Goal: Transaction & Acquisition: Download file/media

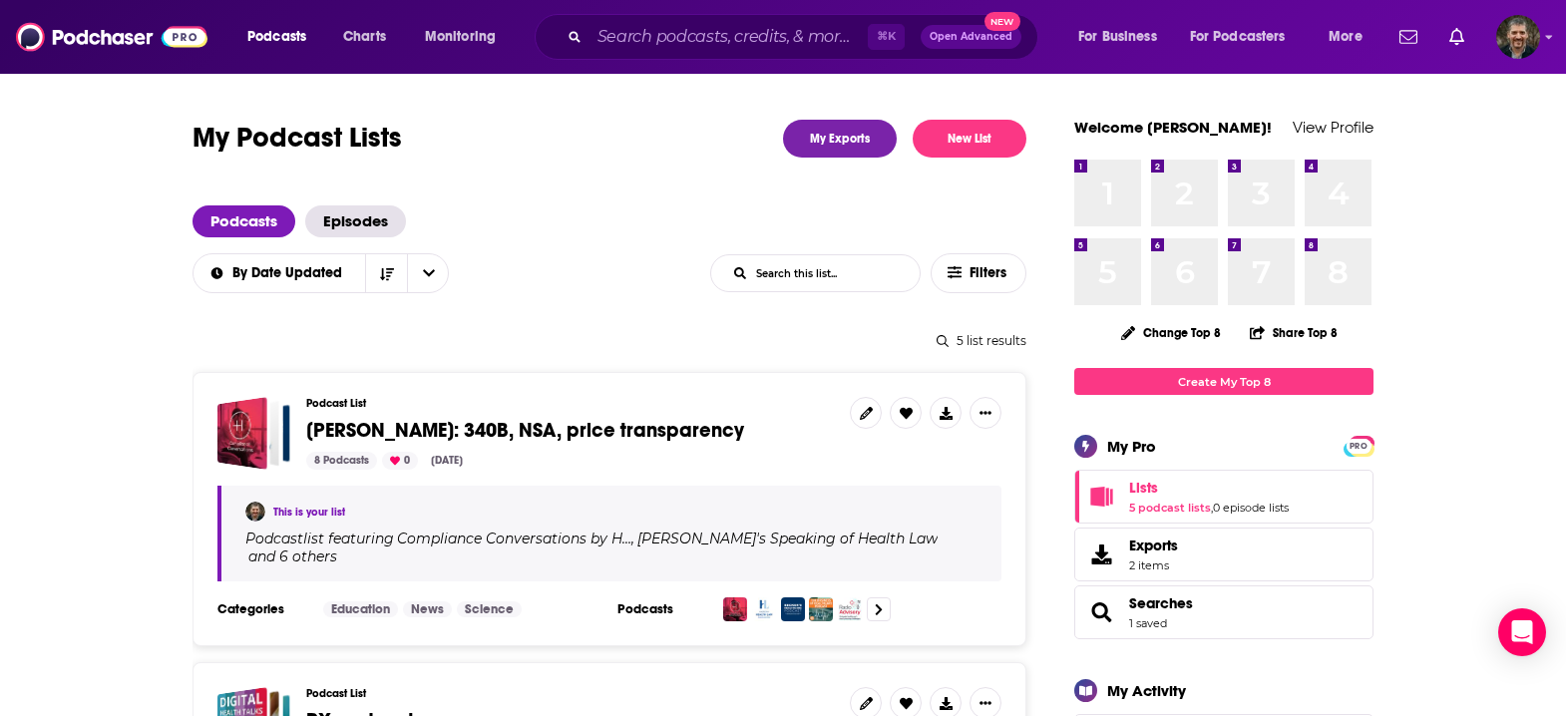
scroll to position [177, 0]
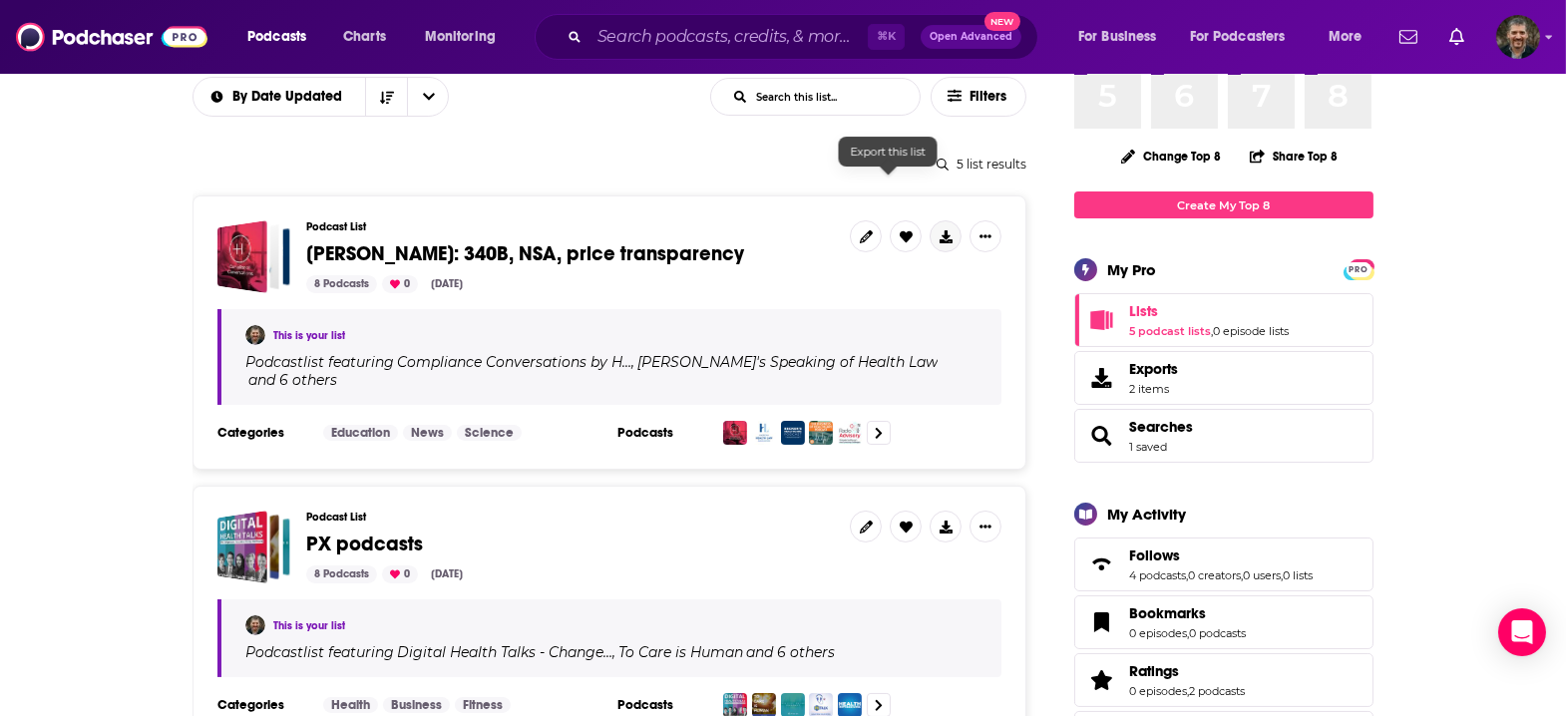
click at [940, 230] on icon at bounding box center [946, 236] width 13 height 13
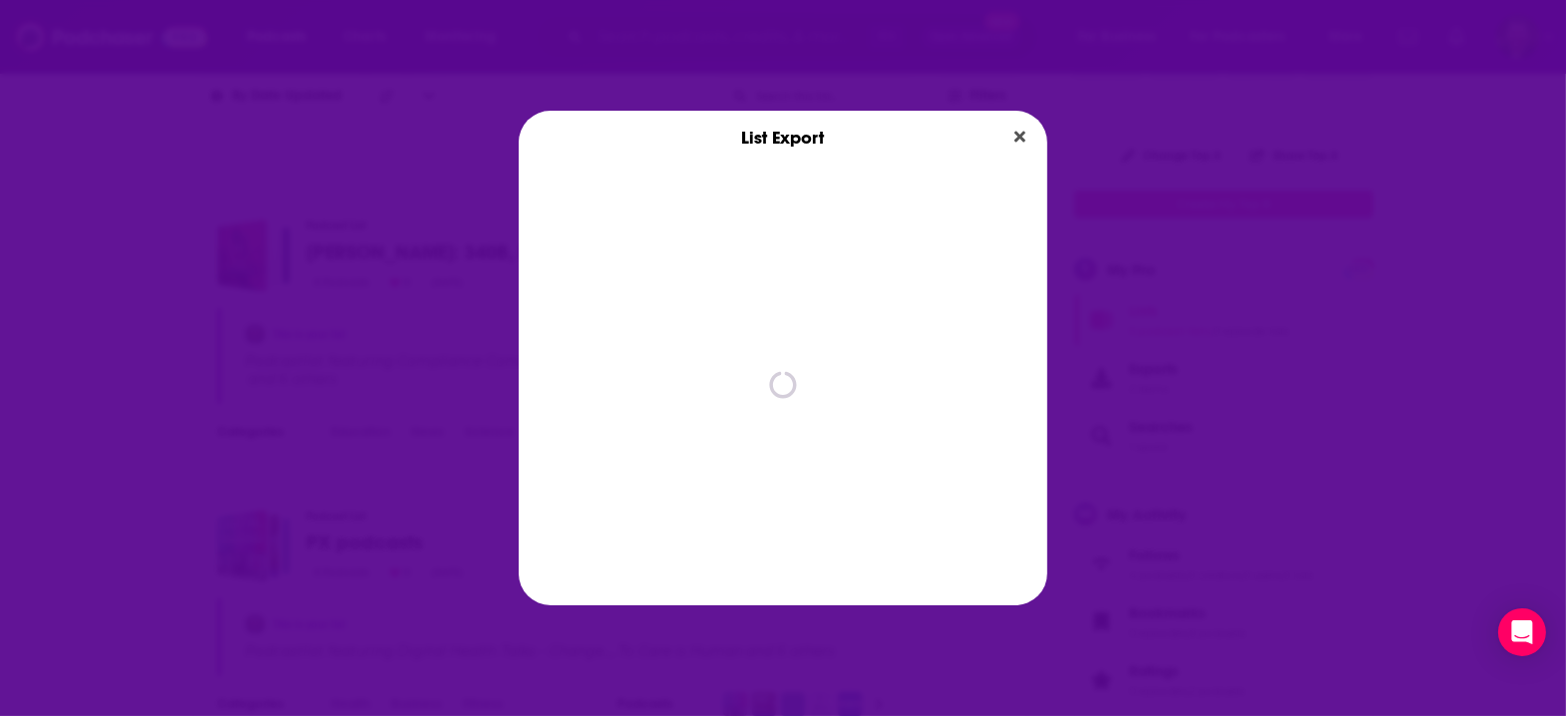
scroll to position [0, 0]
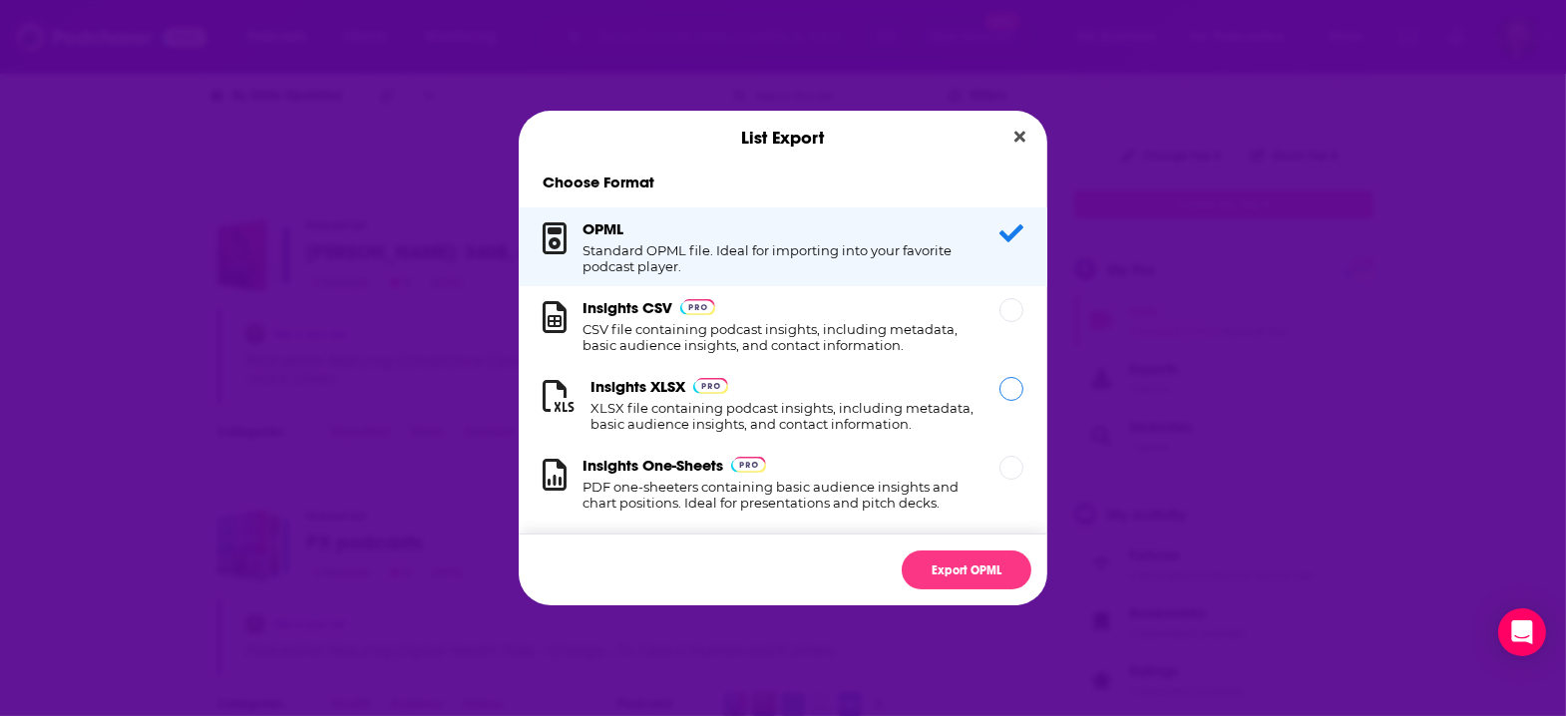
click at [1000, 391] on div "Dialog" at bounding box center [1012, 389] width 24 height 24
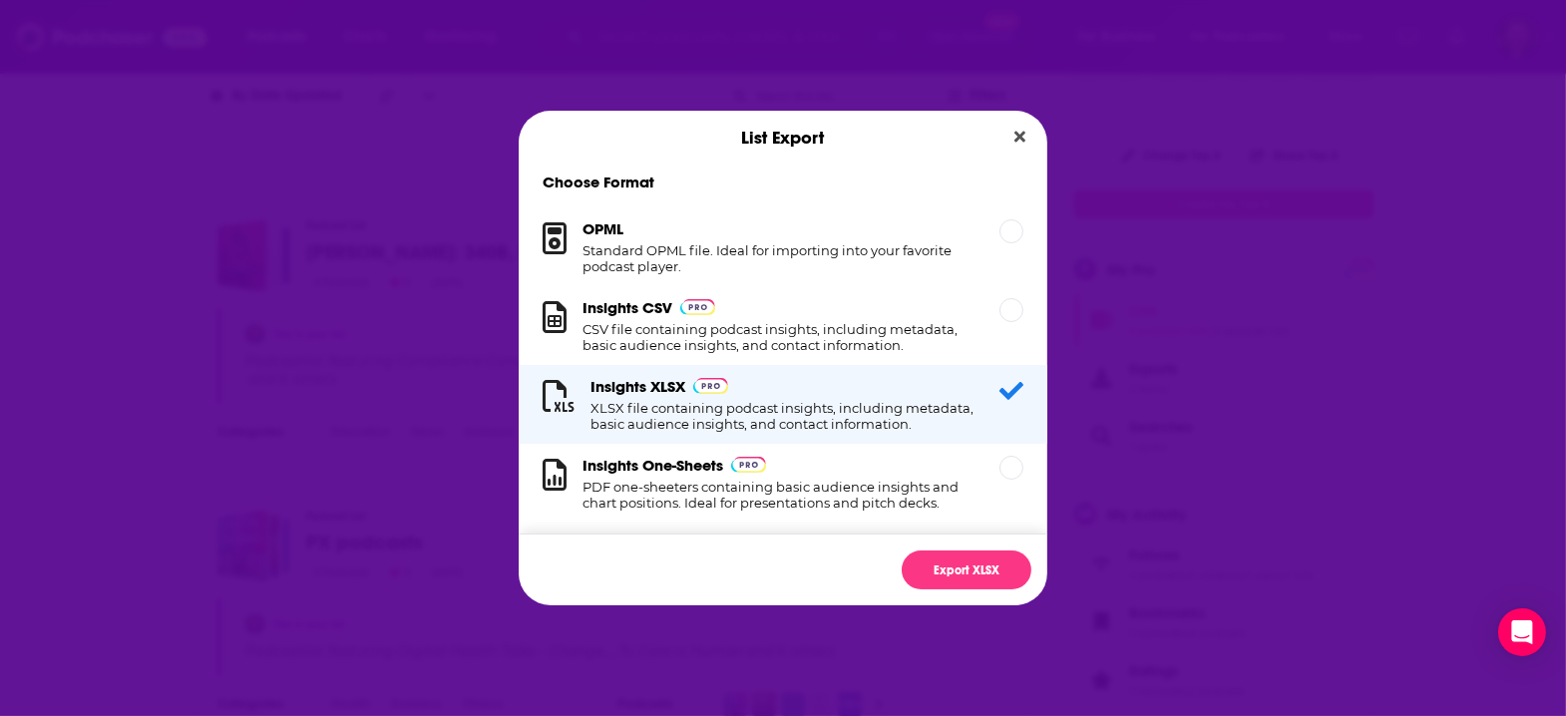
scroll to position [25, 0]
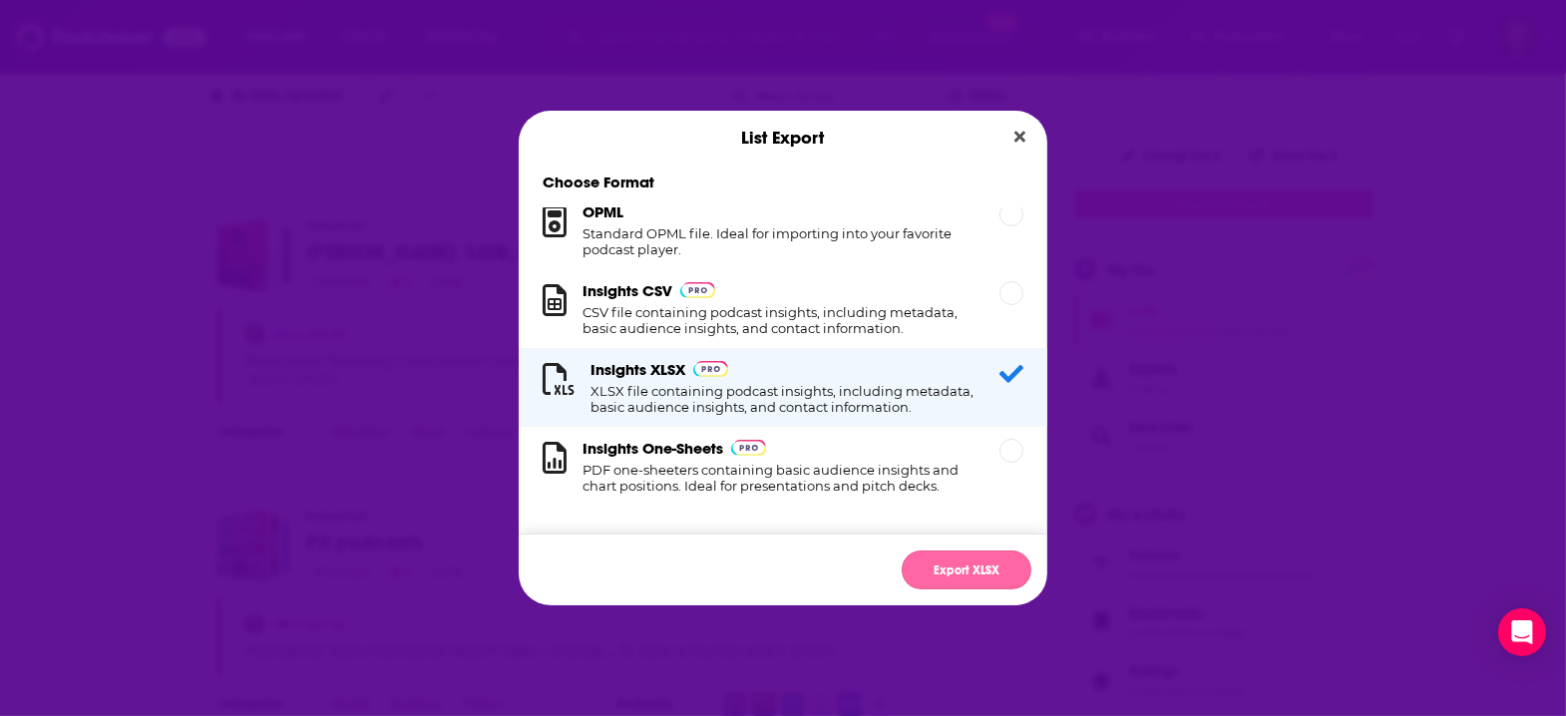
click at [941, 551] on button "Export XLSX" at bounding box center [967, 570] width 130 height 39
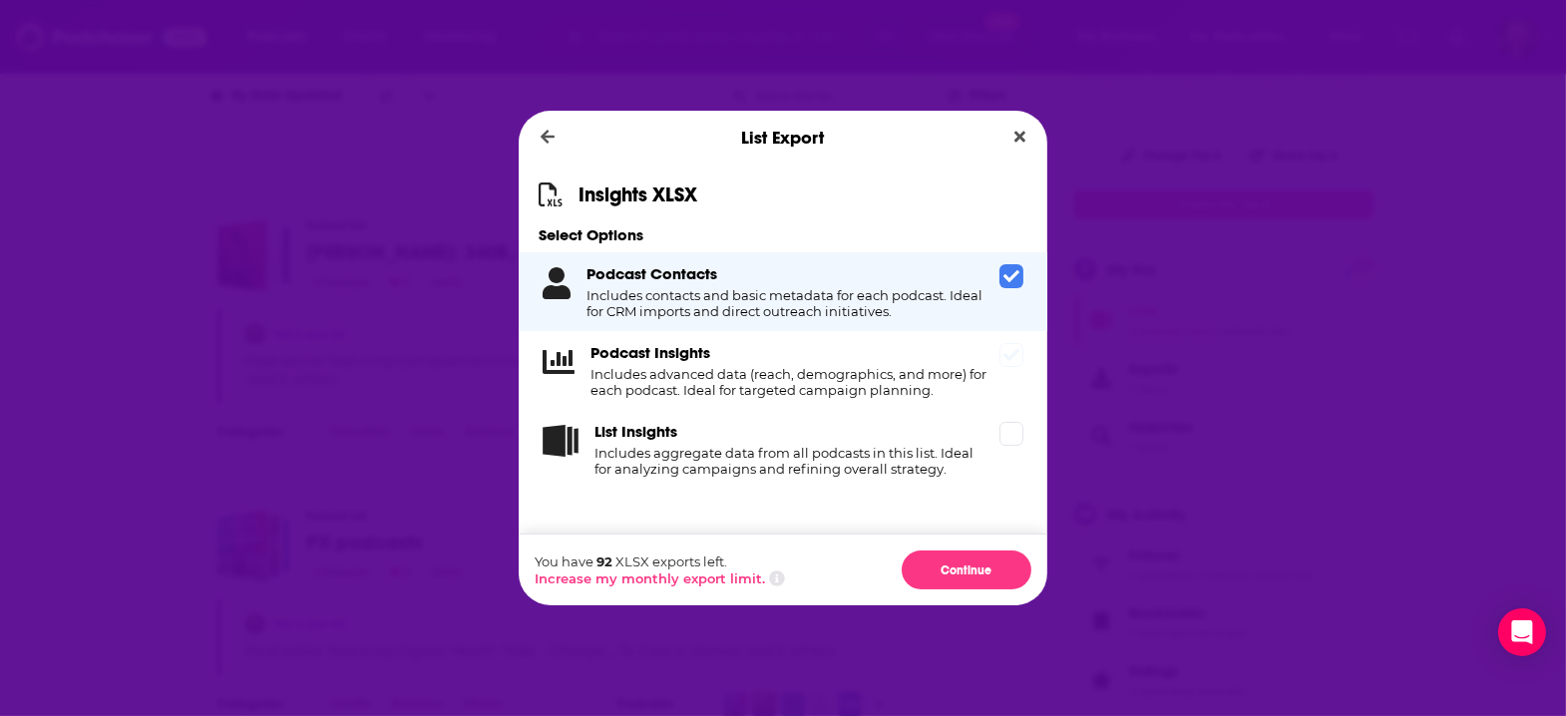
click at [1003, 363] on icon "Dialog" at bounding box center [1011, 355] width 16 height 16
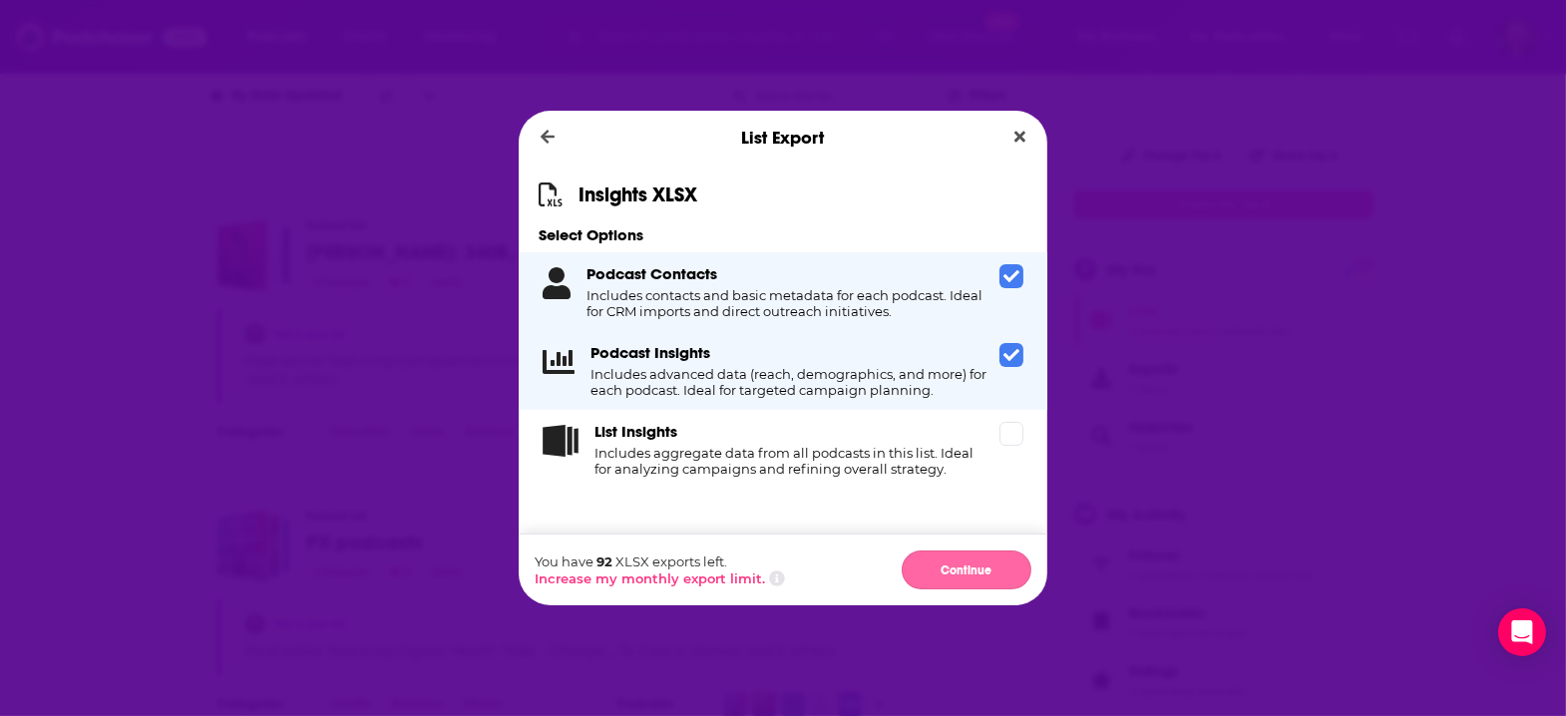
click at [938, 552] on button "Continue" at bounding box center [967, 570] width 130 height 39
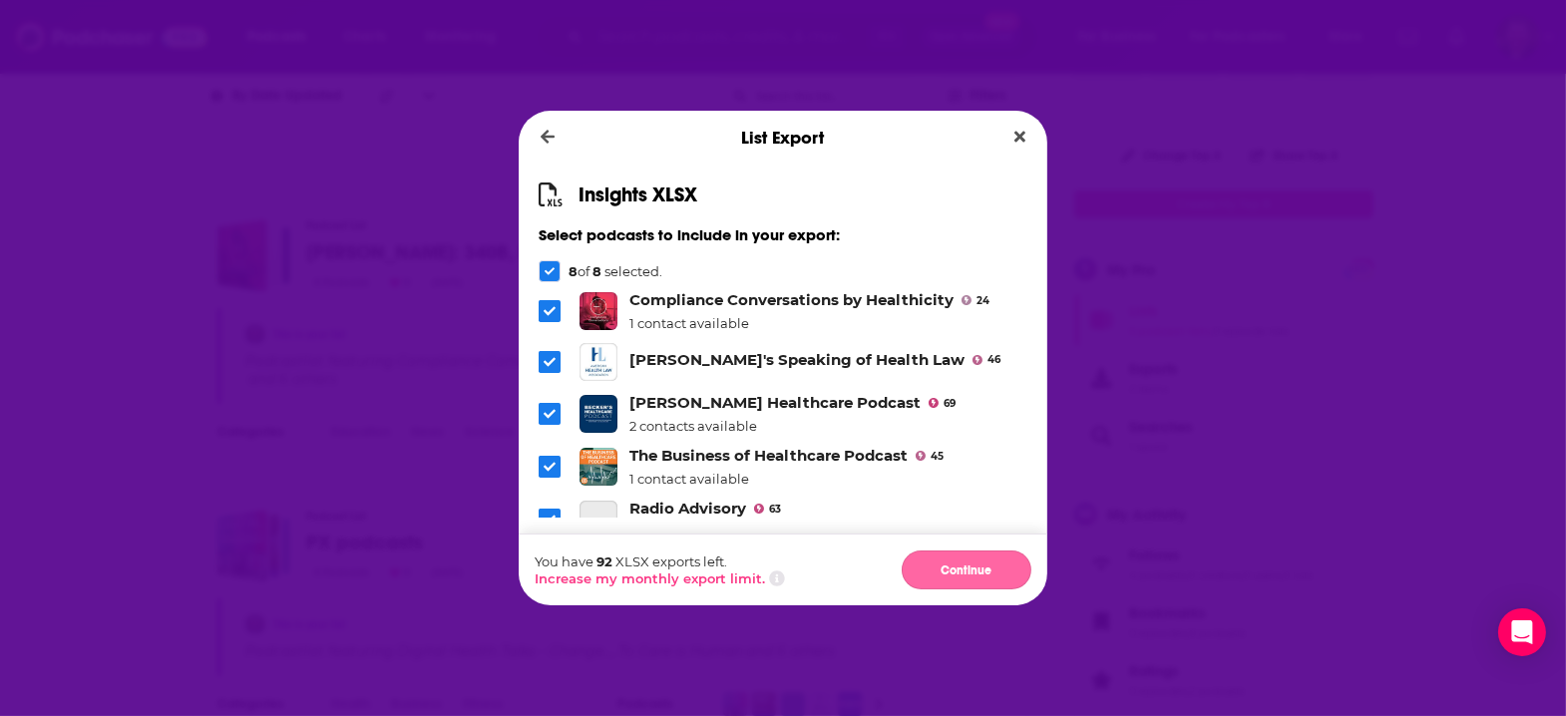
click at [938, 552] on button "Continue" at bounding box center [967, 570] width 130 height 39
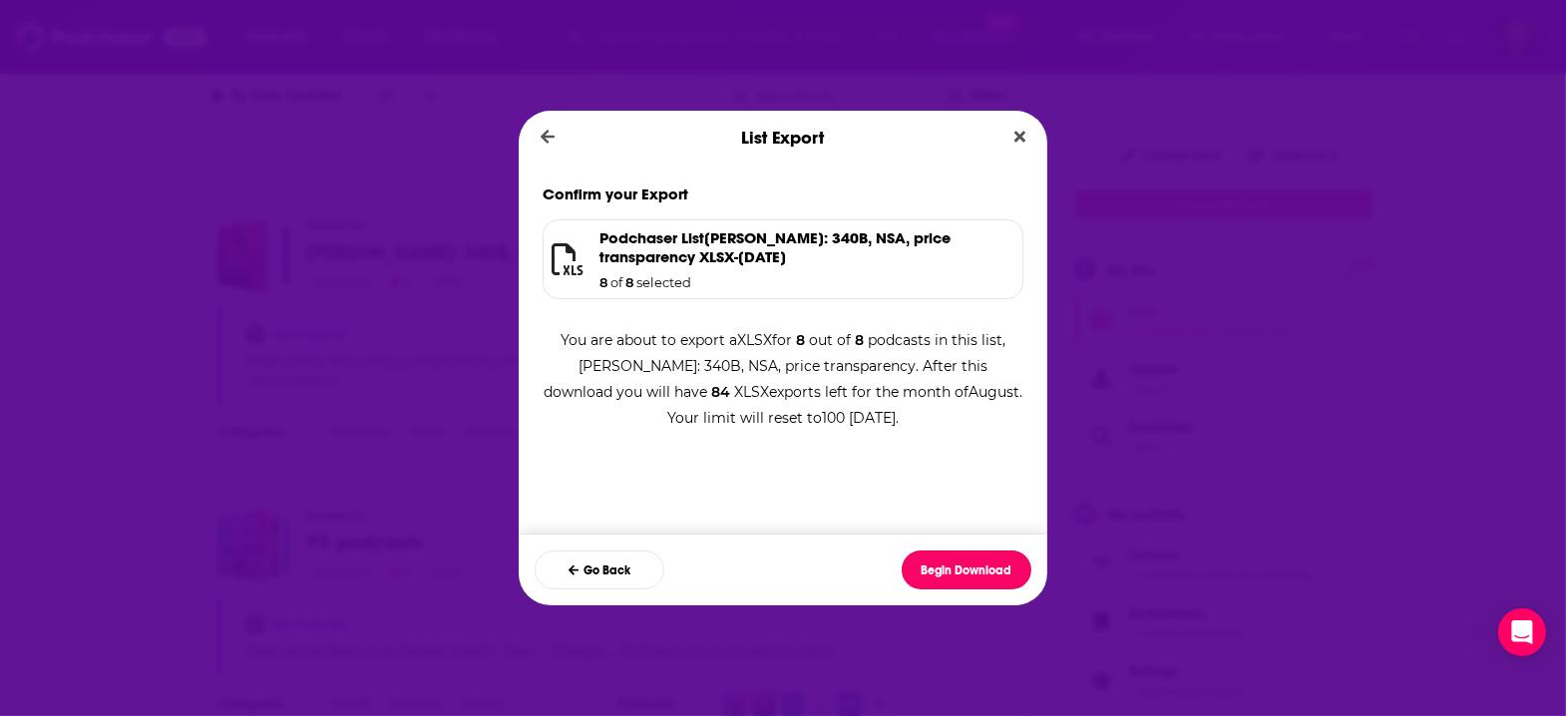
click at [938, 552] on button "Begin Download" at bounding box center [967, 570] width 130 height 39
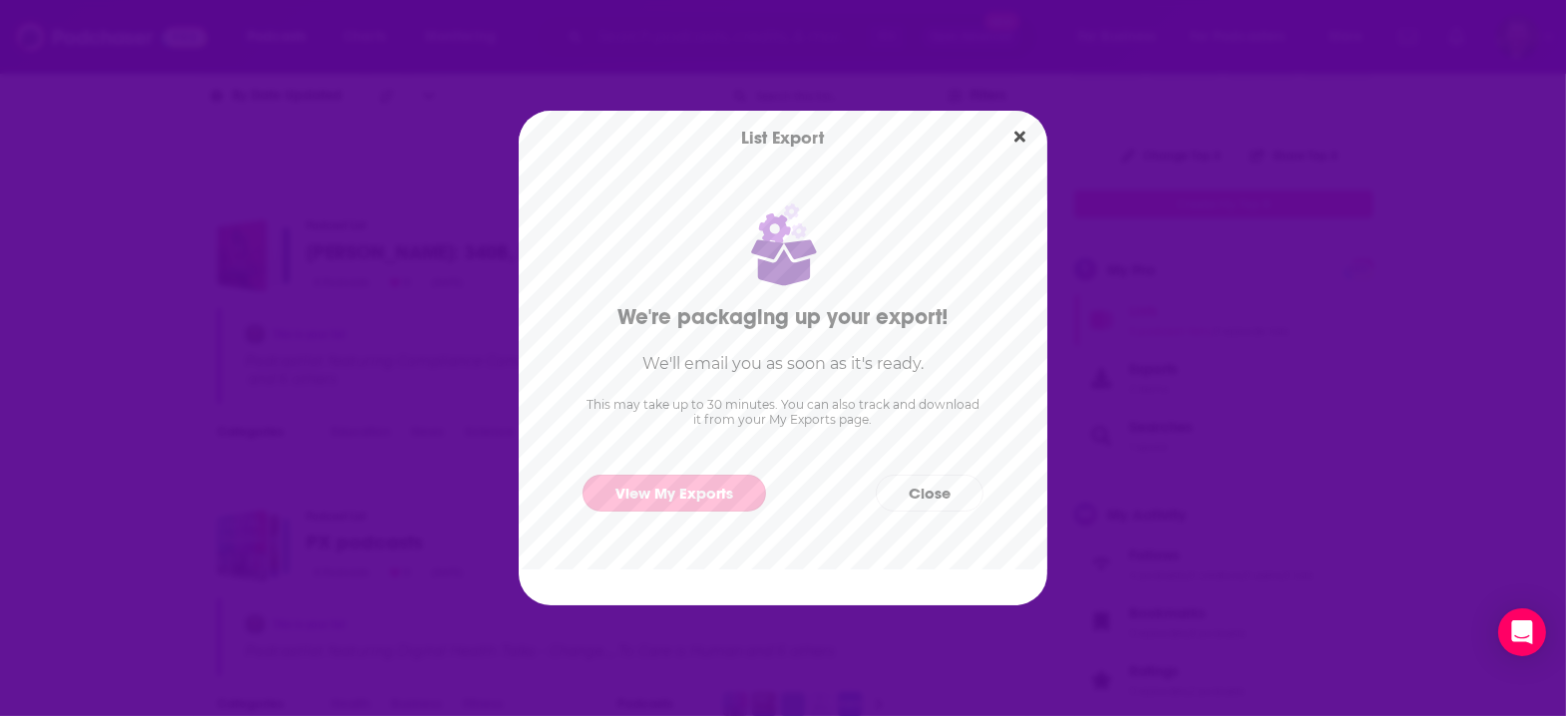
click at [721, 499] on link "View My Exports" at bounding box center [675, 493] width 184 height 37
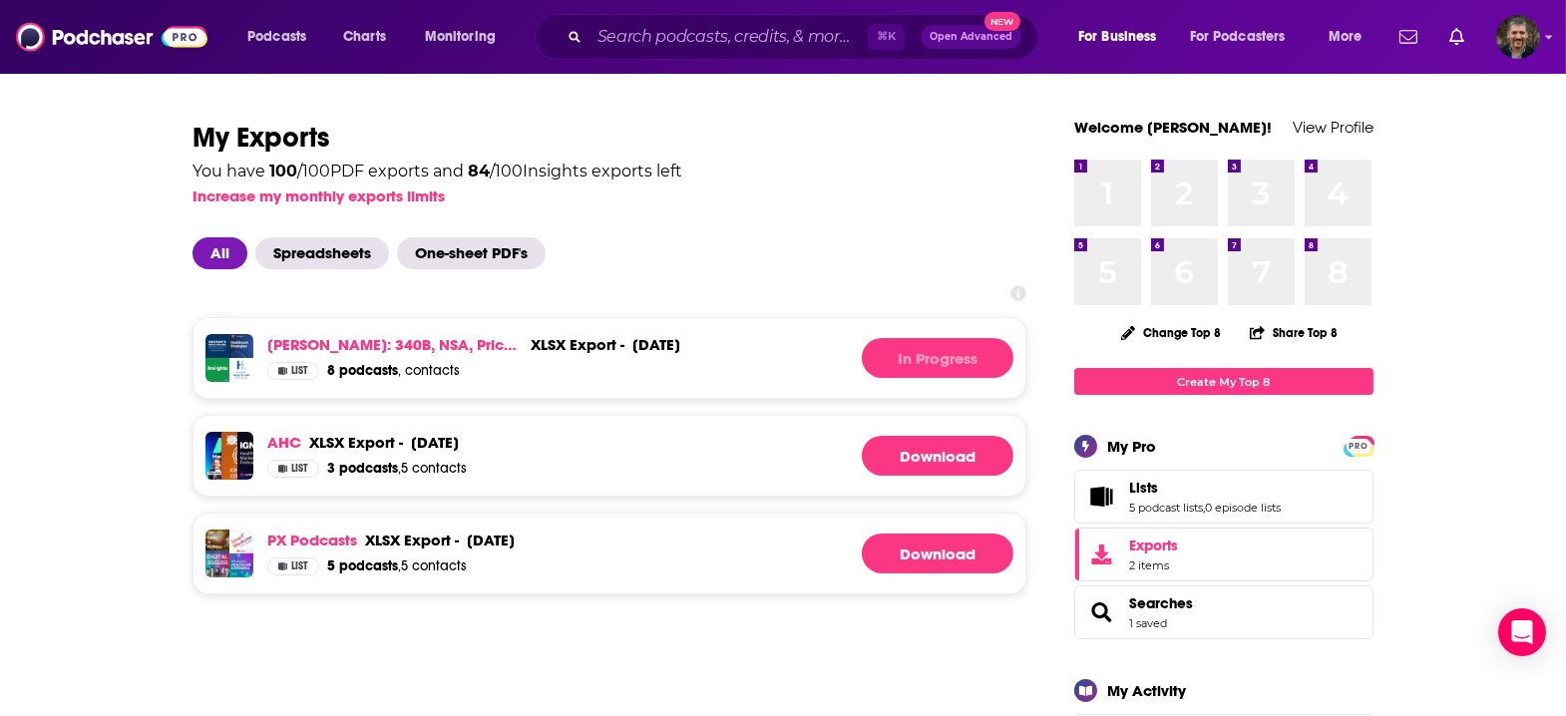
click at [659, 362] on div "List 8 podcasts , contacts" at bounding box center [473, 371] width 413 height 18
click at [869, 338] on link "Download" at bounding box center [938, 358] width 152 height 40
